Goal: Find specific page/section: Find specific page/section

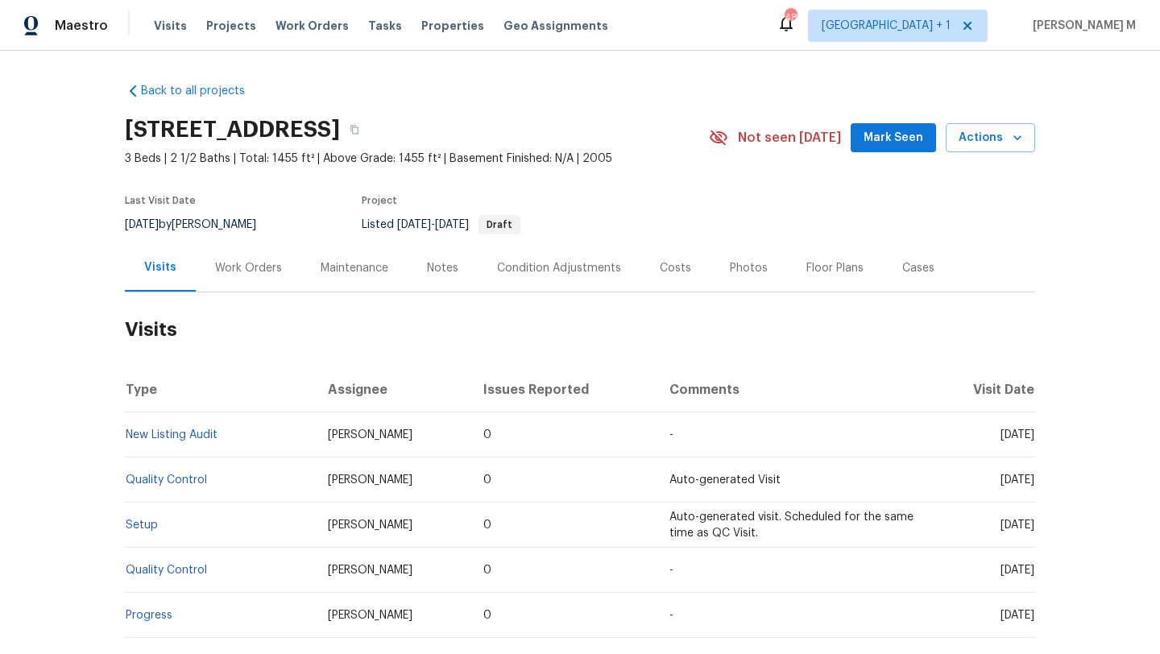
drag, startPoint x: 965, startPoint y: 434, endPoint x: 998, endPoint y: 434, distance: 33.0
click at [1001, 434] on span "[DATE]" at bounding box center [1018, 434] width 34 height 11
copy span "[DATE]"
click at [251, 271] on div "Work Orders" at bounding box center [248, 268] width 67 height 16
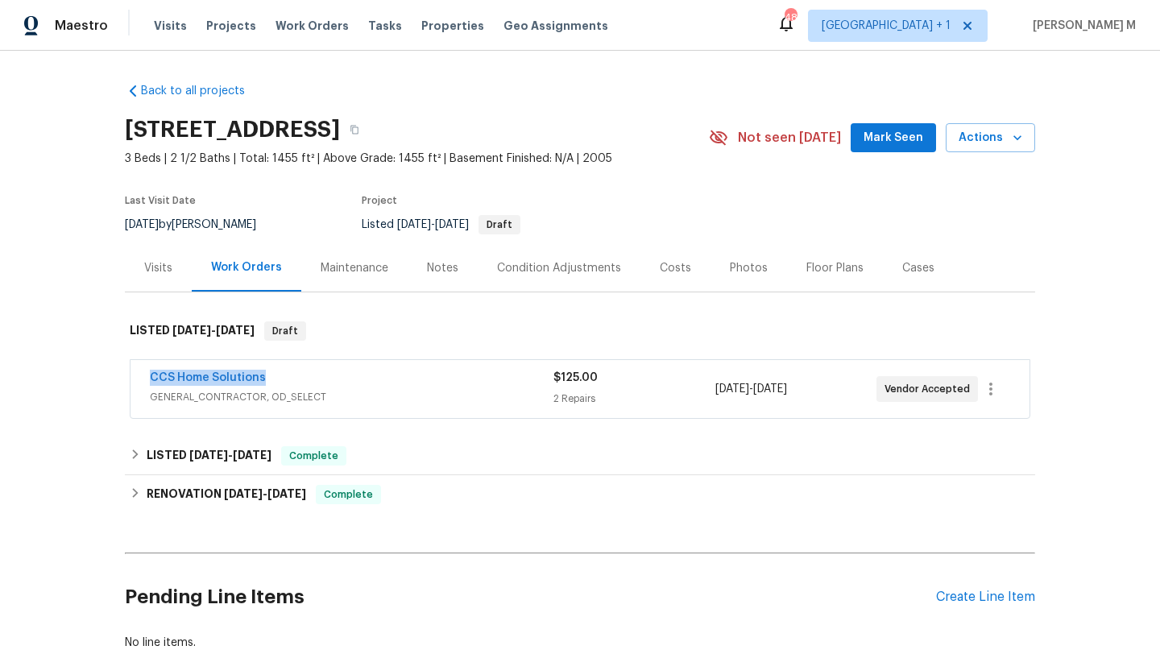
copy link "CCS Home Solutions"
drag, startPoint x: 135, startPoint y: 375, endPoint x: 259, endPoint y: 375, distance: 124.1
click at [259, 375] on div "CCS Home Solutions GENERAL_CONTRACTOR, OD_SELECT $125.00 2 Repairs [DATE] - [DA…" at bounding box center [580, 389] width 899 height 58
click at [325, 382] on div "CCS Home Solutions" at bounding box center [352, 379] width 404 height 19
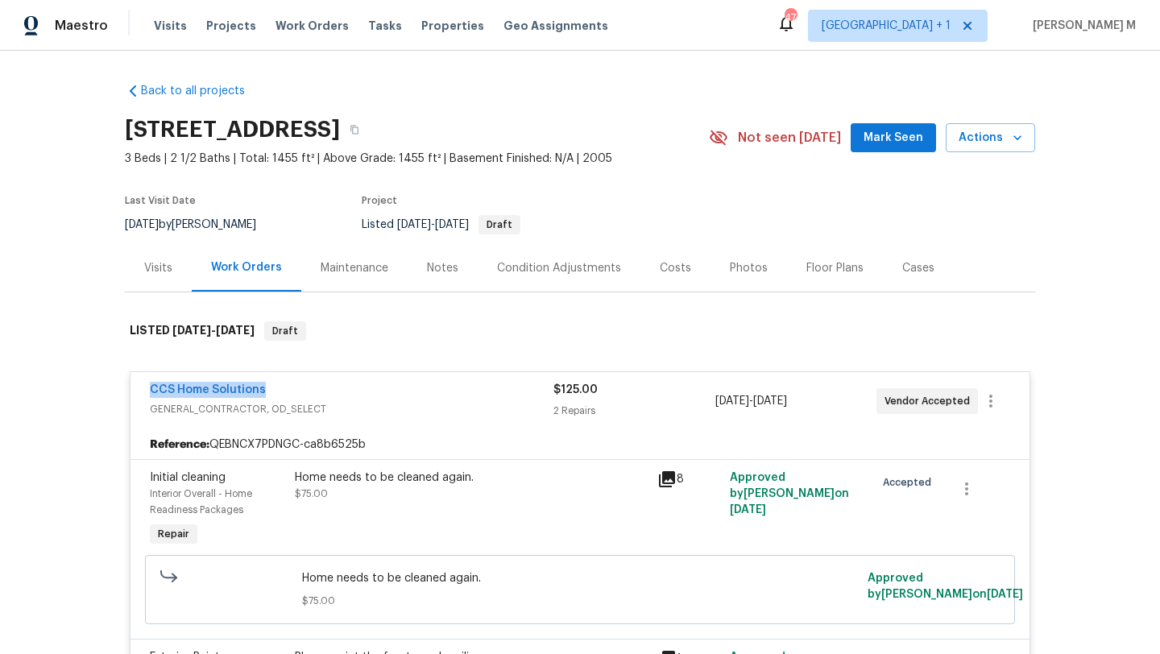
copy link "CCS Home Solutions"
drag, startPoint x: 135, startPoint y: 392, endPoint x: 264, endPoint y: 390, distance: 128.9
click at [264, 390] on div "CCS Home Solutions GENERAL_CONTRACTOR, OD_SELECT $125.00 2 Repairs [DATE] - [DA…" at bounding box center [580, 401] width 899 height 58
